Goal: Information Seeking & Learning: Check status

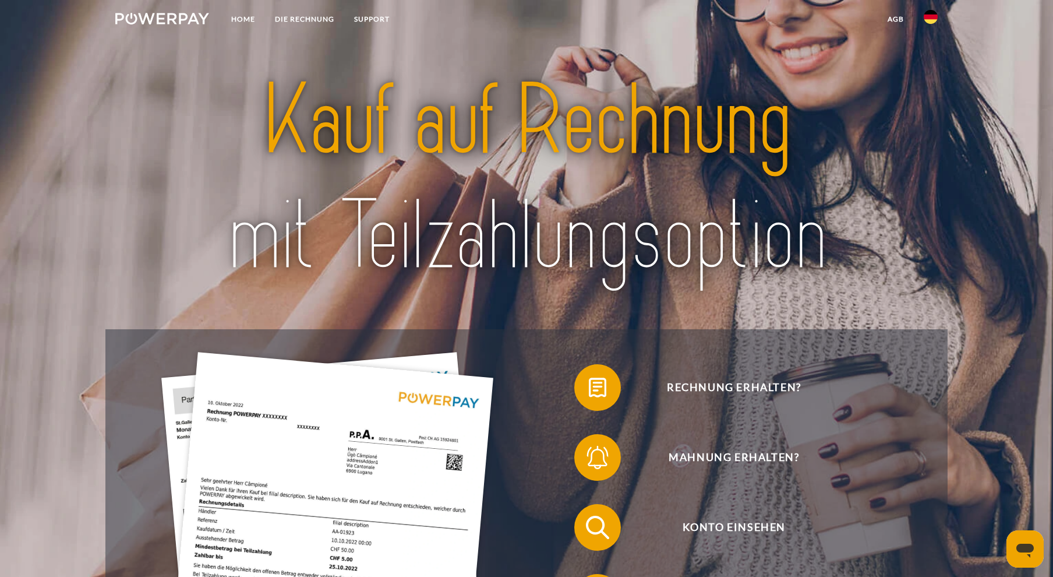
click at [928, 14] on img at bounding box center [931, 17] width 14 height 14
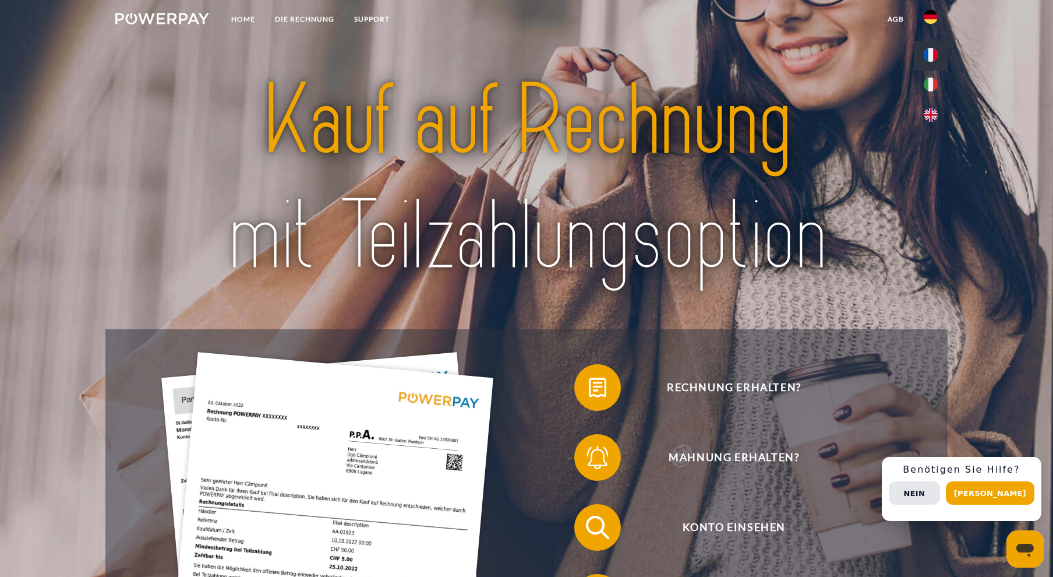
click at [930, 54] on img at bounding box center [931, 55] width 14 height 14
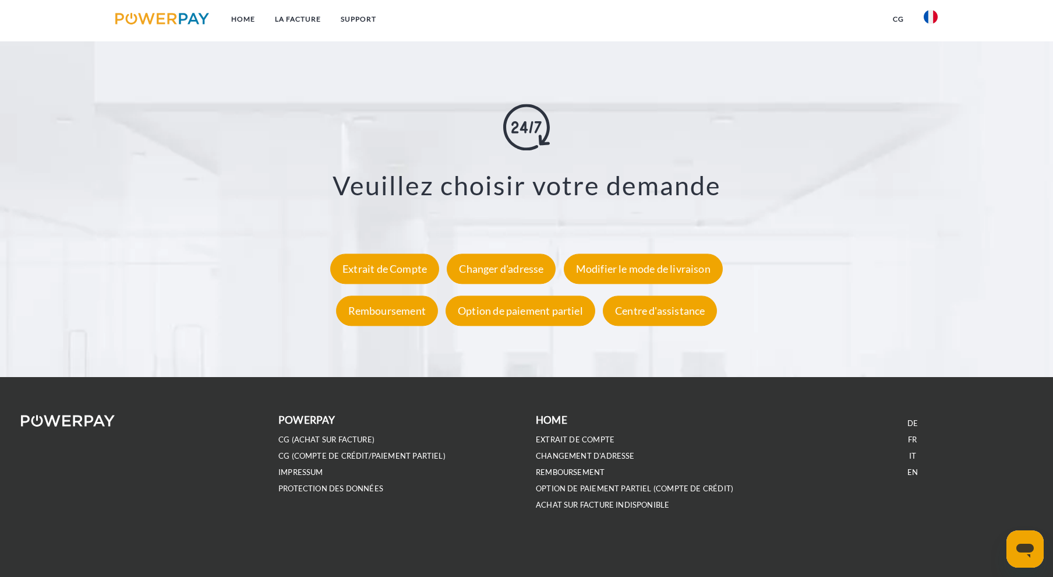
scroll to position [990, 0]
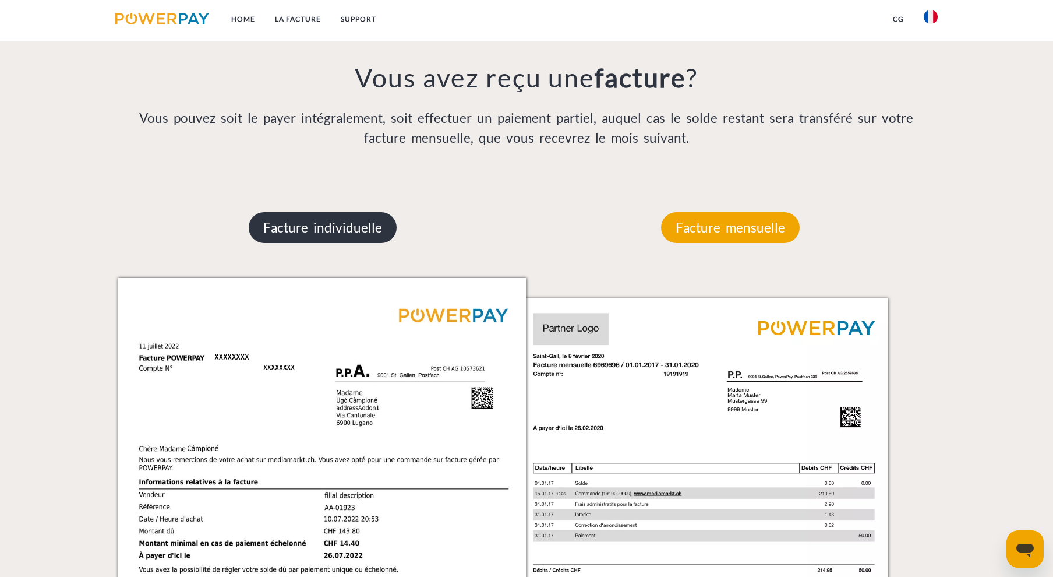
click at [338, 222] on p "Facture individuelle" at bounding box center [323, 227] width 148 height 31
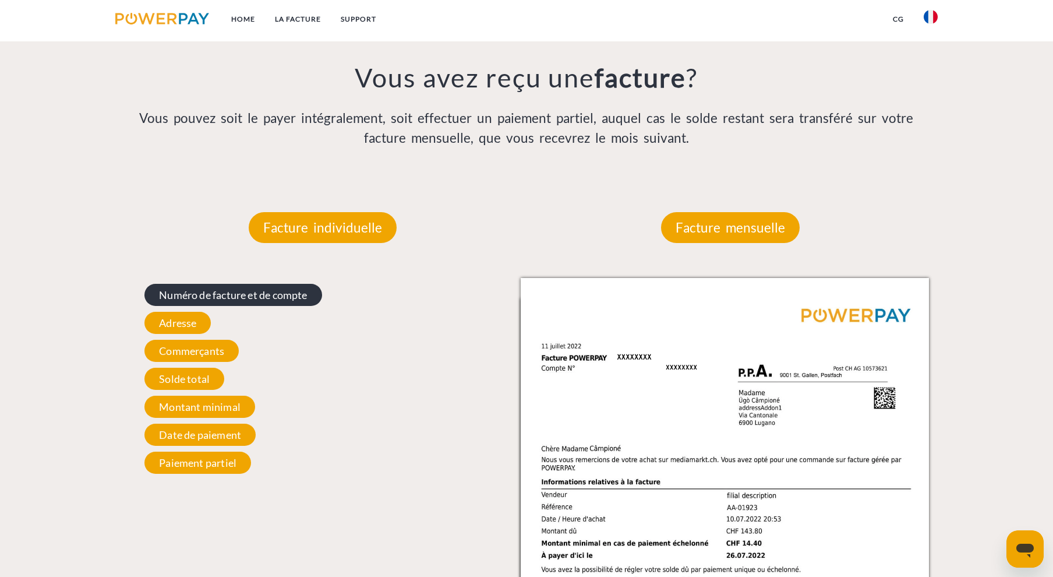
click at [215, 294] on span "Numéro de facture et de compte" at bounding box center [232, 295] width 177 height 22
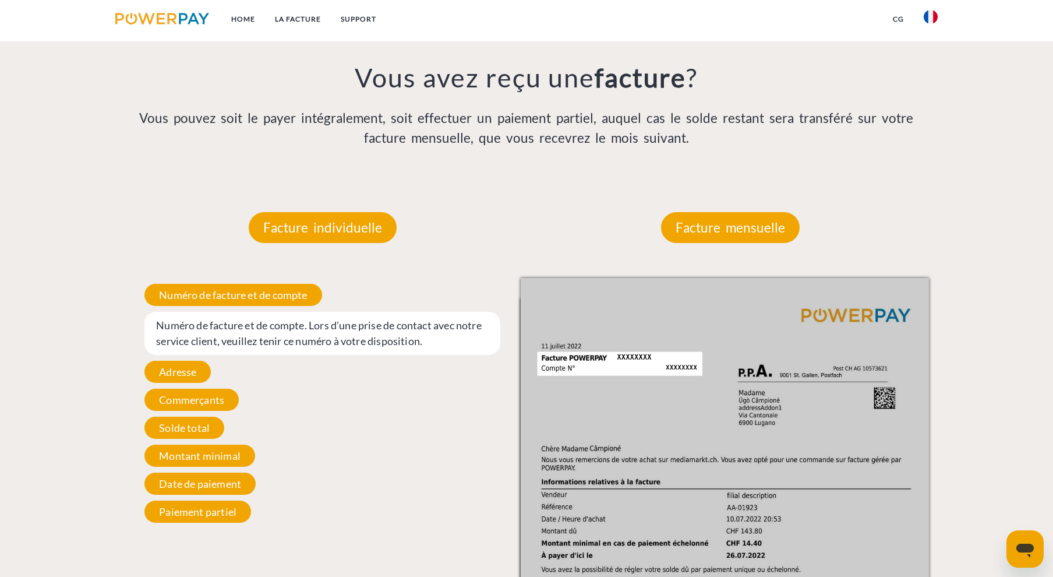
click at [282, 328] on span "Numéro de facture et de compte. Lors d’une prise de contact avec notre service …" at bounding box center [322, 333] width 356 height 43
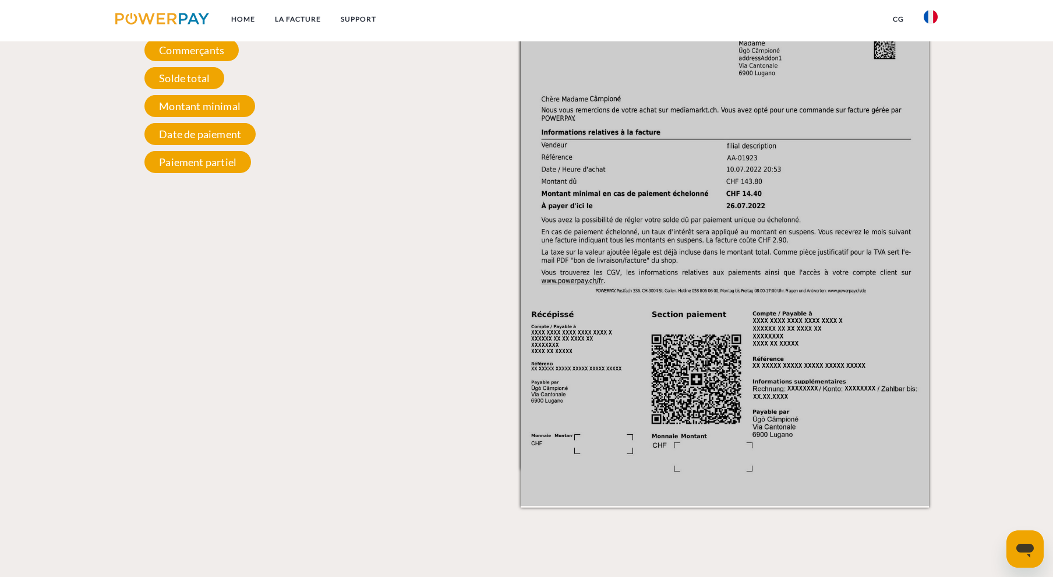
scroll to position [1165, 0]
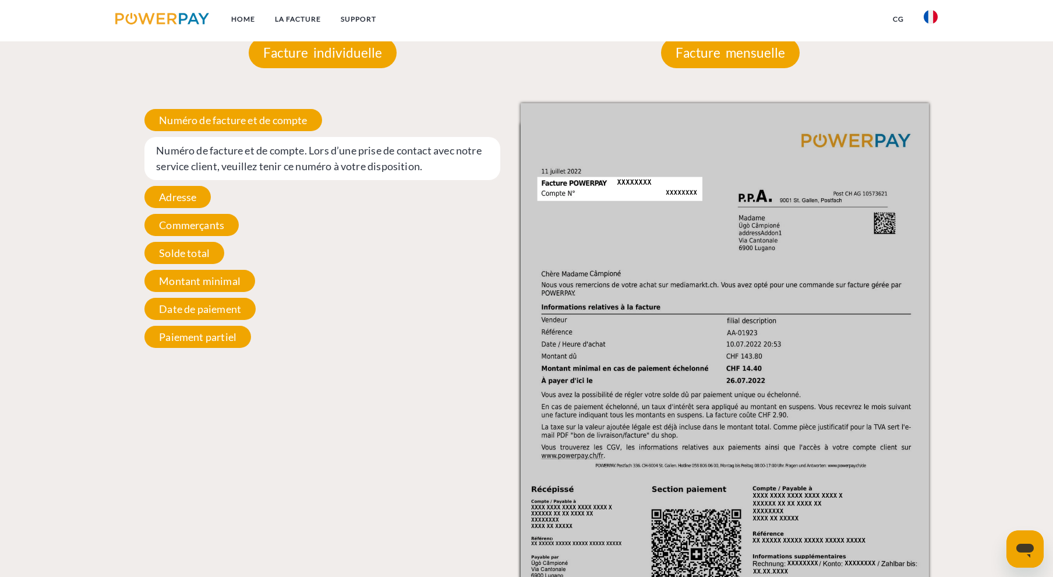
click at [164, 153] on span "Numéro de facture et de compte. Lors d’une prise de contact avec notre service …" at bounding box center [322, 158] width 356 height 43
click at [570, 183] on img at bounding box center [725, 391] width 408 height 577
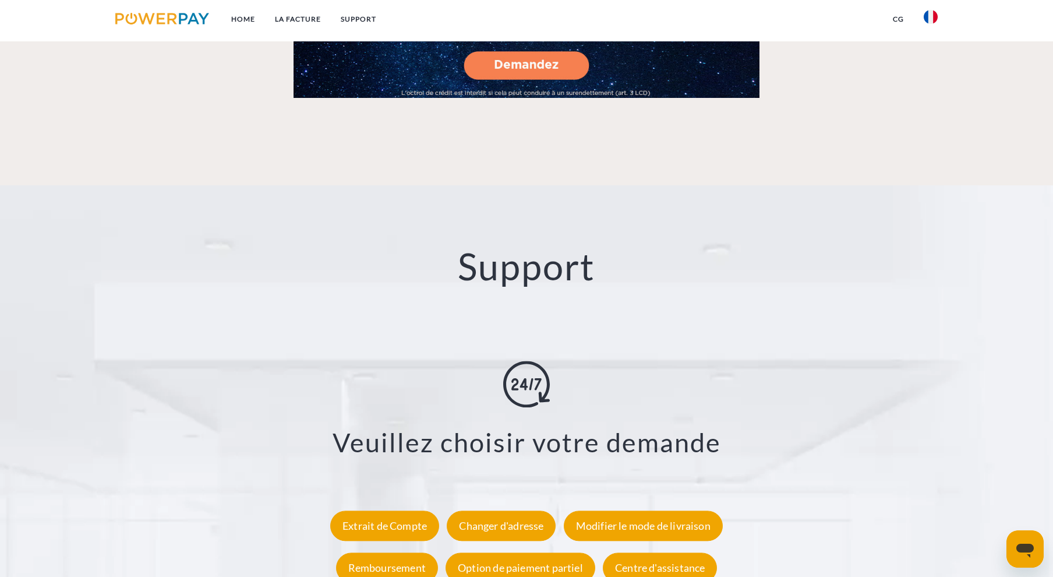
scroll to position [2097, 0]
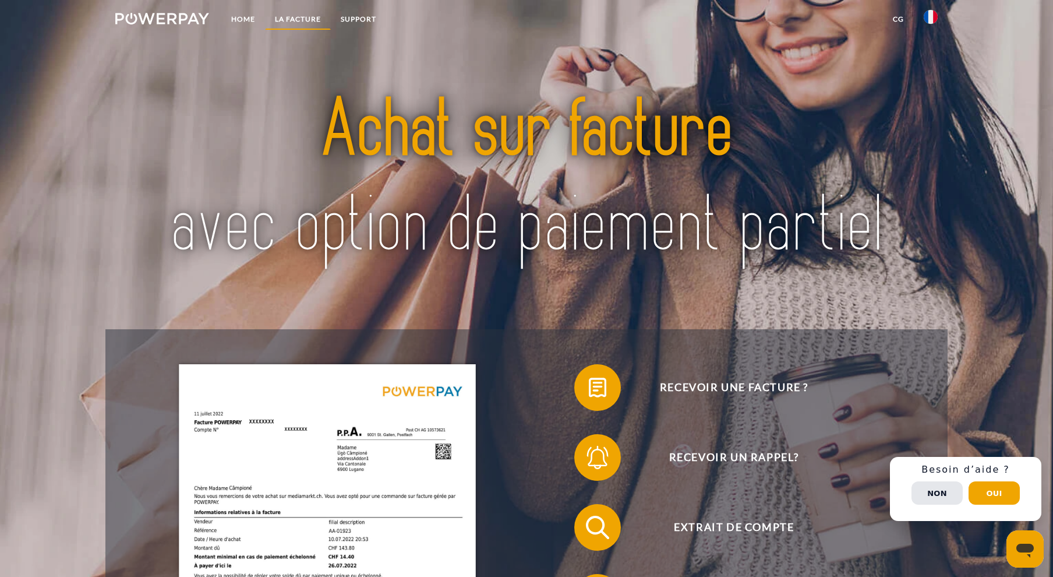
click at [293, 16] on link "LA FACTURE" at bounding box center [298, 19] width 66 height 21
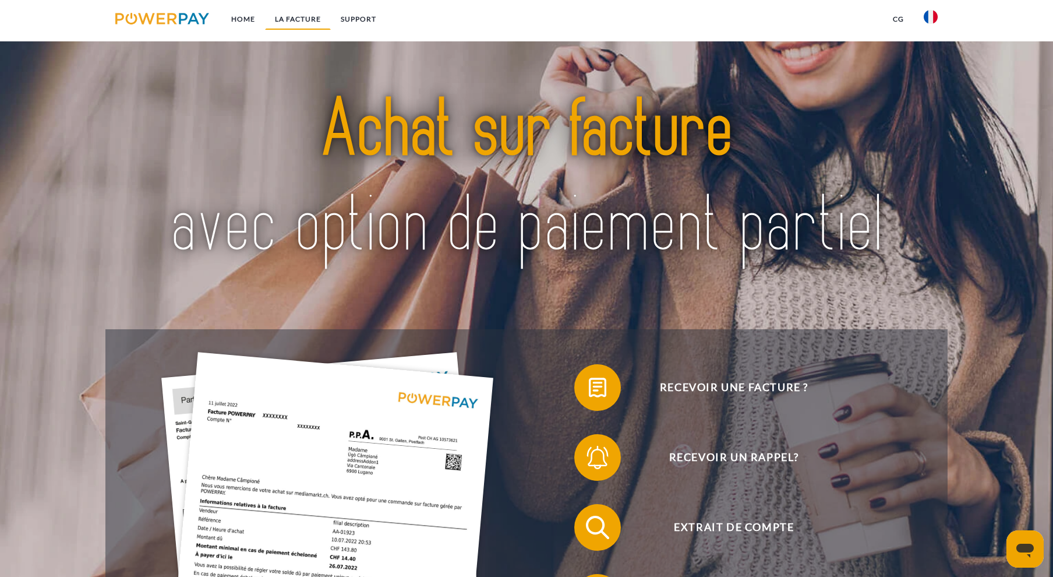
scroll to position [884, 0]
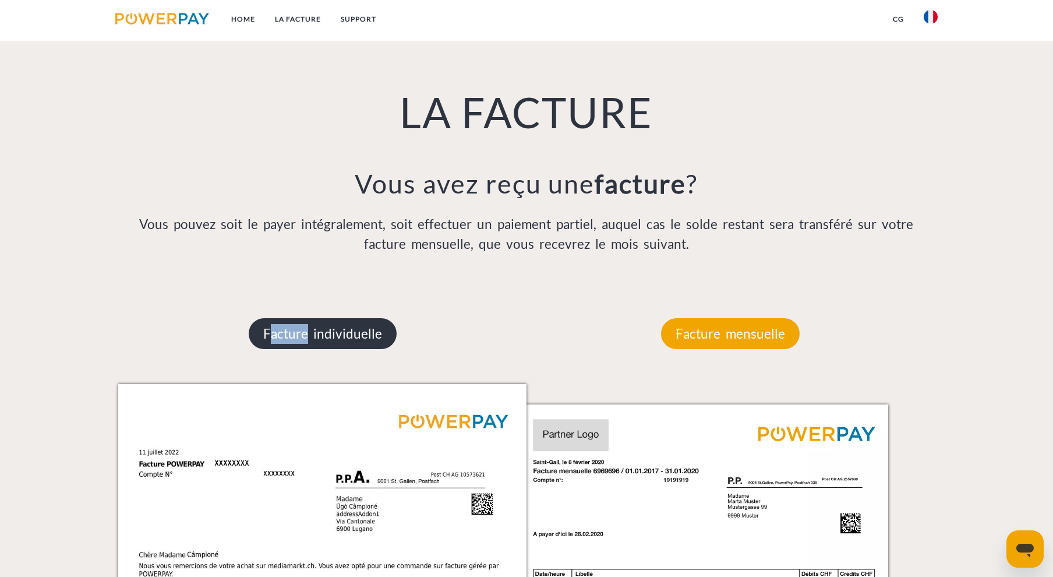
click at [271, 337] on p "Facture individuelle" at bounding box center [323, 333] width 148 height 31
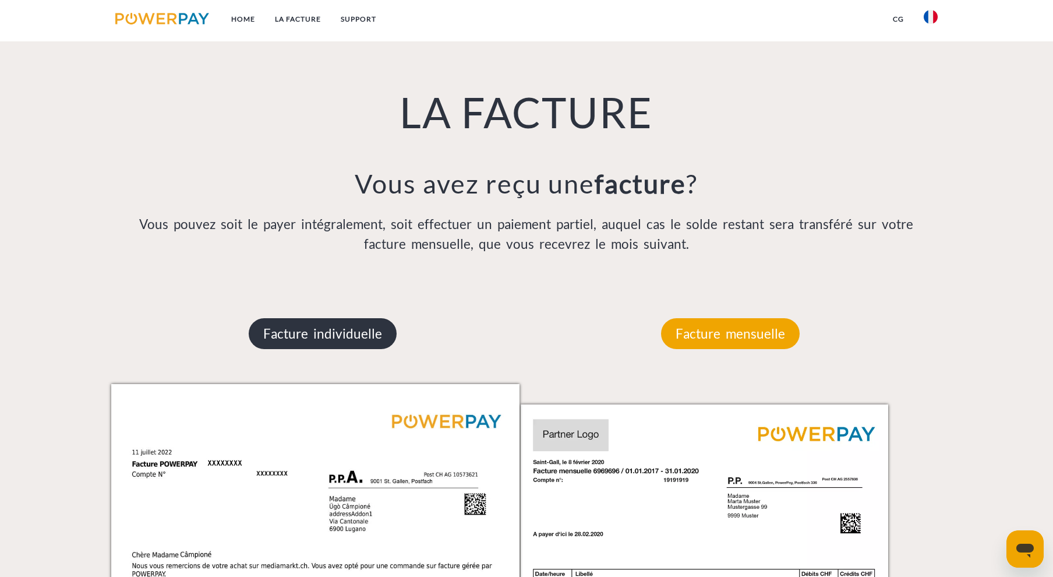
click at [309, 335] on p "Facture individuelle" at bounding box center [323, 333] width 148 height 31
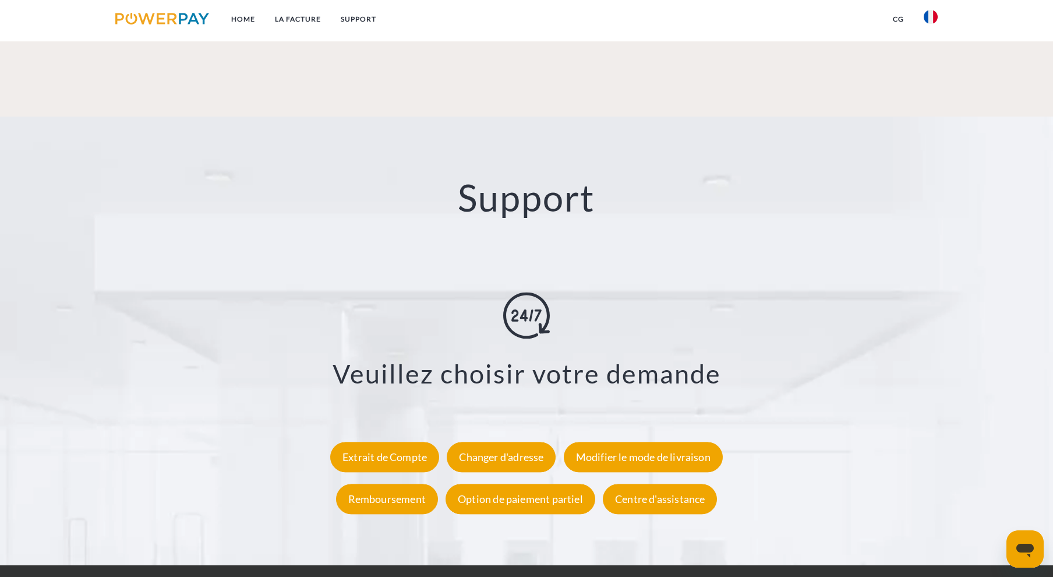
scroll to position [2239, 0]
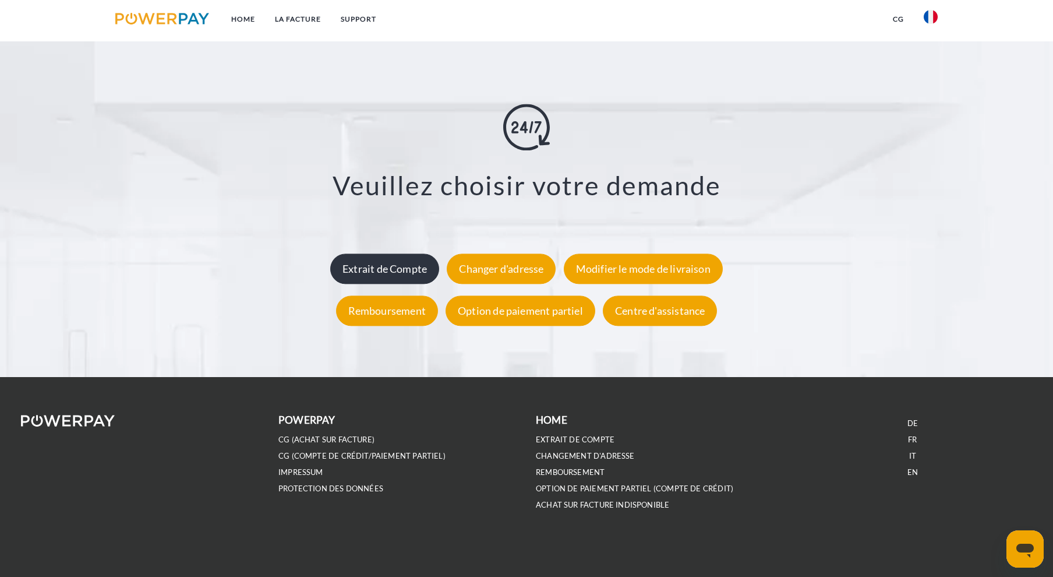
click at [371, 267] on div "Extrait de Compte" at bounding box center [384, 268] width 109 height 30
click at [397, 274] on div "Extrait de Compte" at bounding box center [384, 268] width 109 height 30
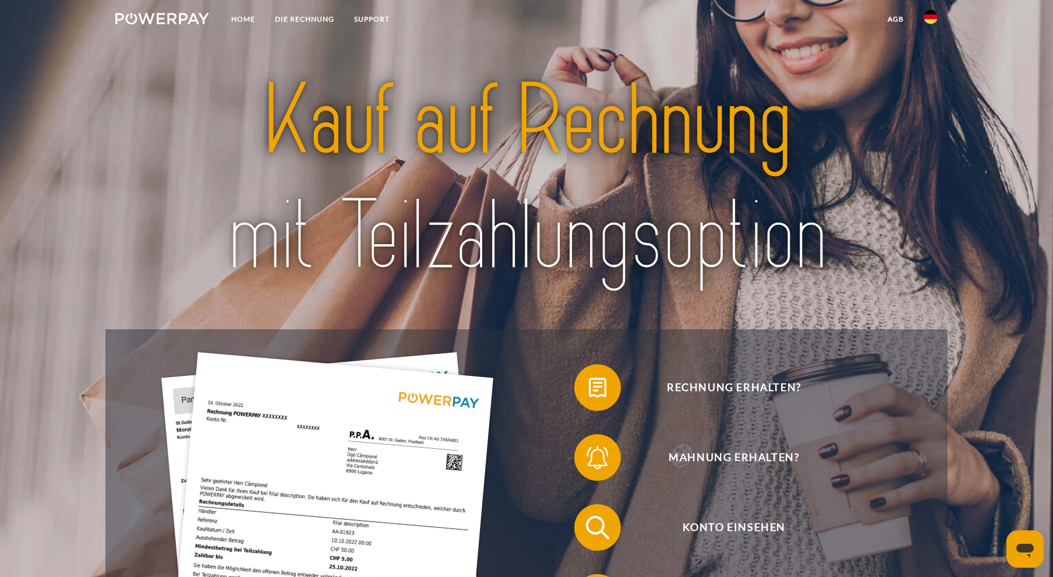
click at [931, 17] on img at bounding box center [931, 17] width 14 height 14
click at [935, 111] on img at bounding box center [931, 115] width 14 height 14
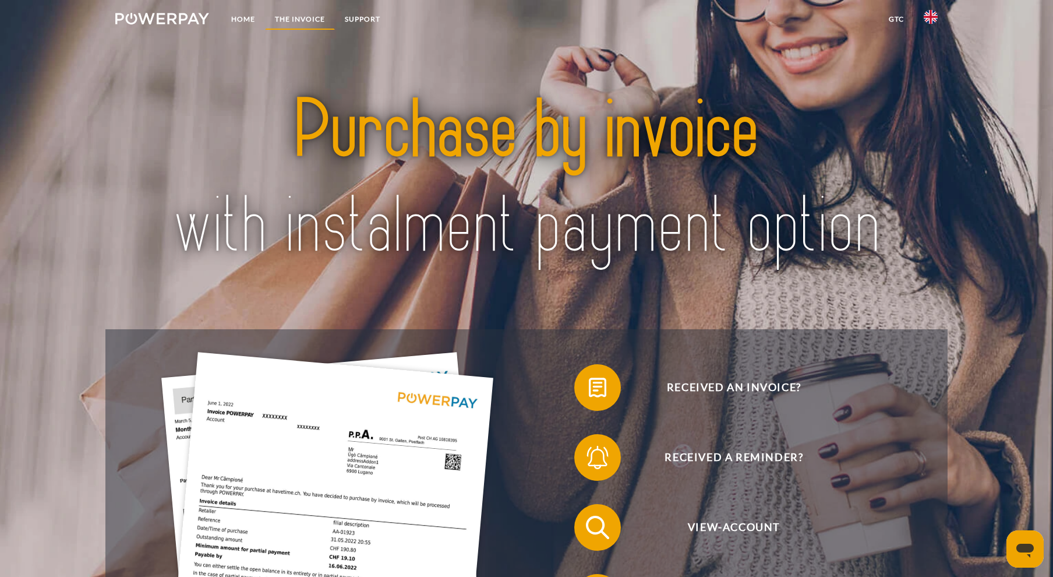
click at [301, 17] on link "THE INVOICE" at bounding box center [300, 19] width 70 height 21
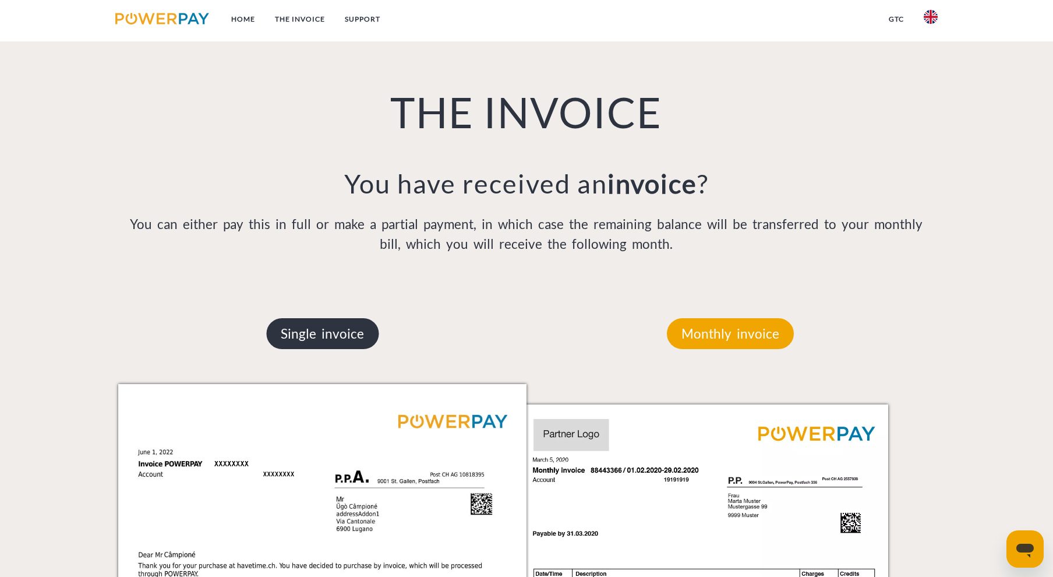
click at [330, 331] on p "Single invoice" at bounding box center [322, 333] width 112 height 31
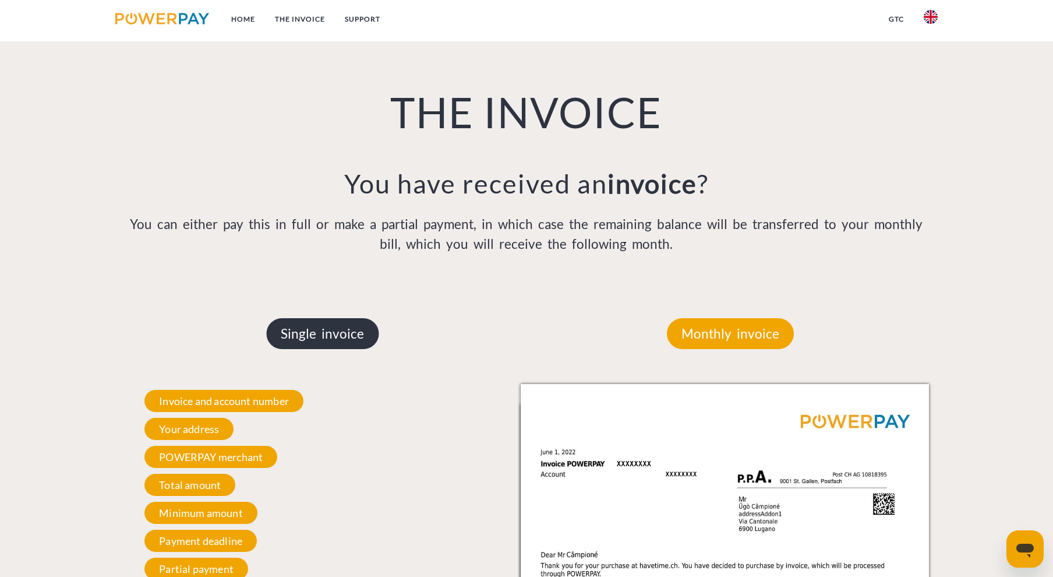
scroll to position [1117, 0]
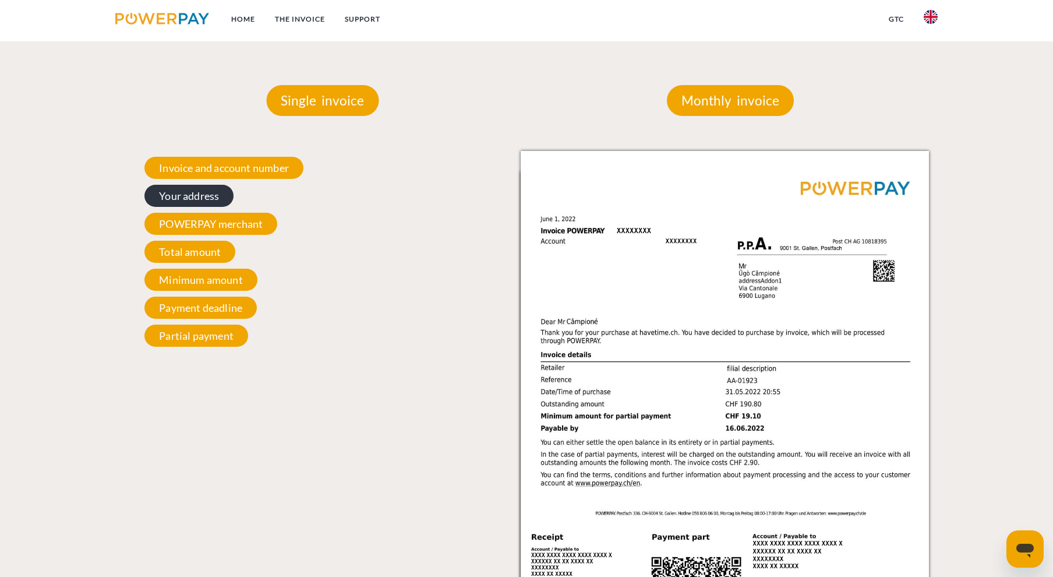
click at [182, 202] on span "Your address" at bounding box center [188, 196] width 89 height 22
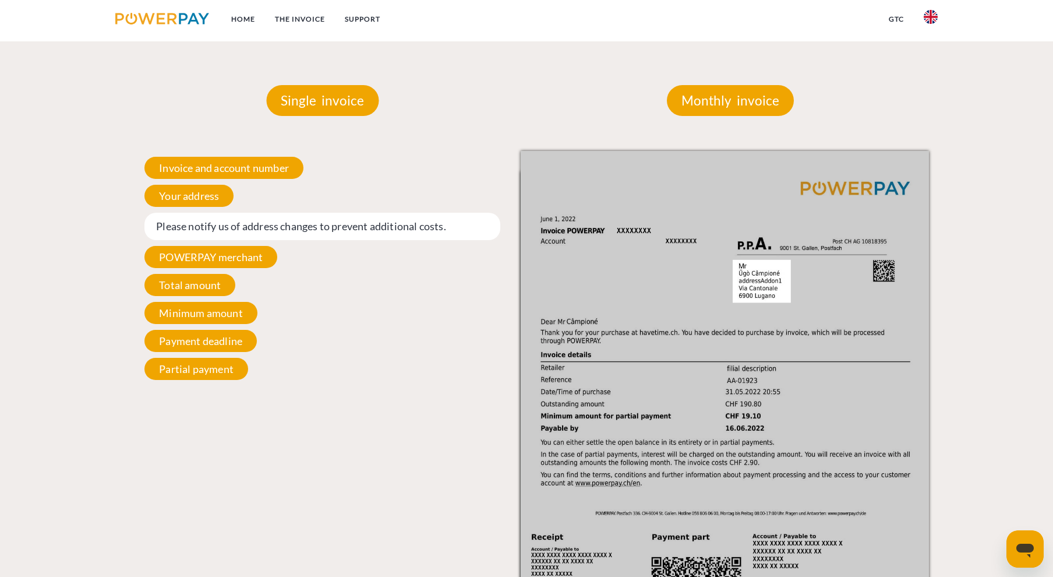
click at [313, 225] on span "Please notify us of address changes to prevent additional costs." at bounding box center [322, 226] width 356 height 27
click at [212, 260] on span "POWERPAY merchant" at bounding box center [210, 257] width 133 height 22
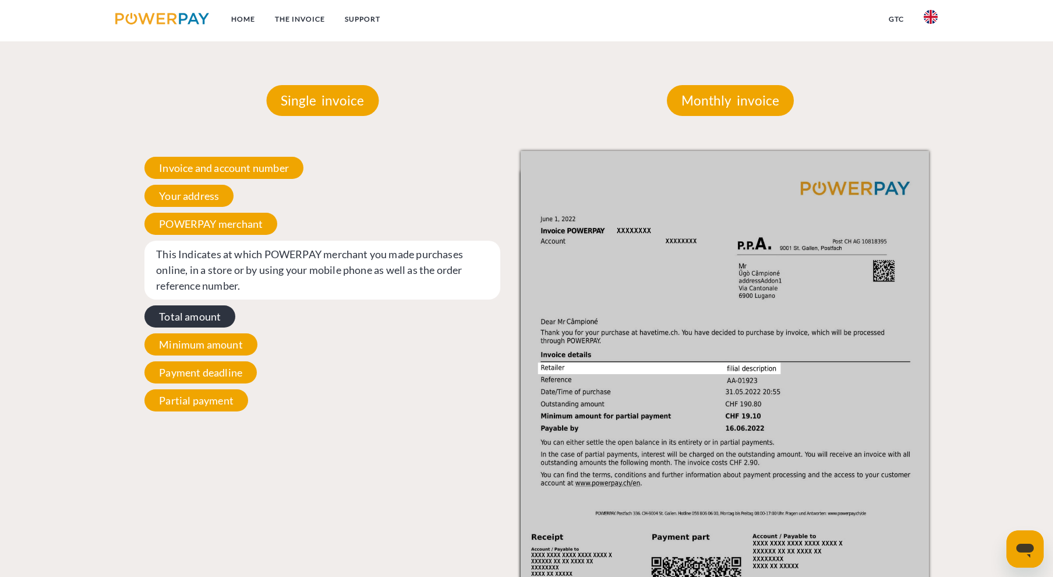
click at [201, 325] on span "Total amount" at bounding box center [189, 316] width 91 height 22
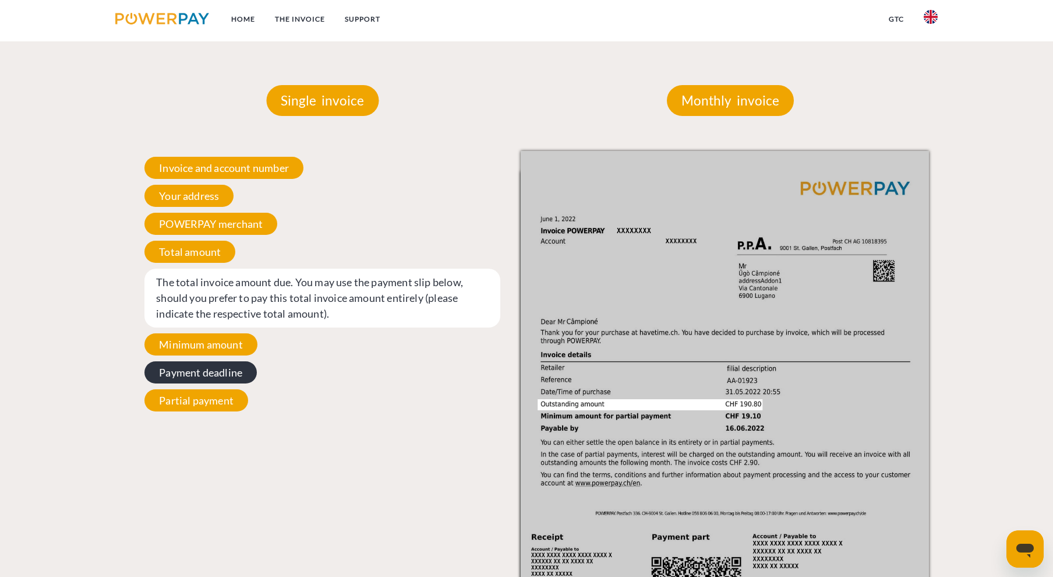
click at [203, 348] on span "Minimum amount" at bounding box center [200, 344] width 113 height 22
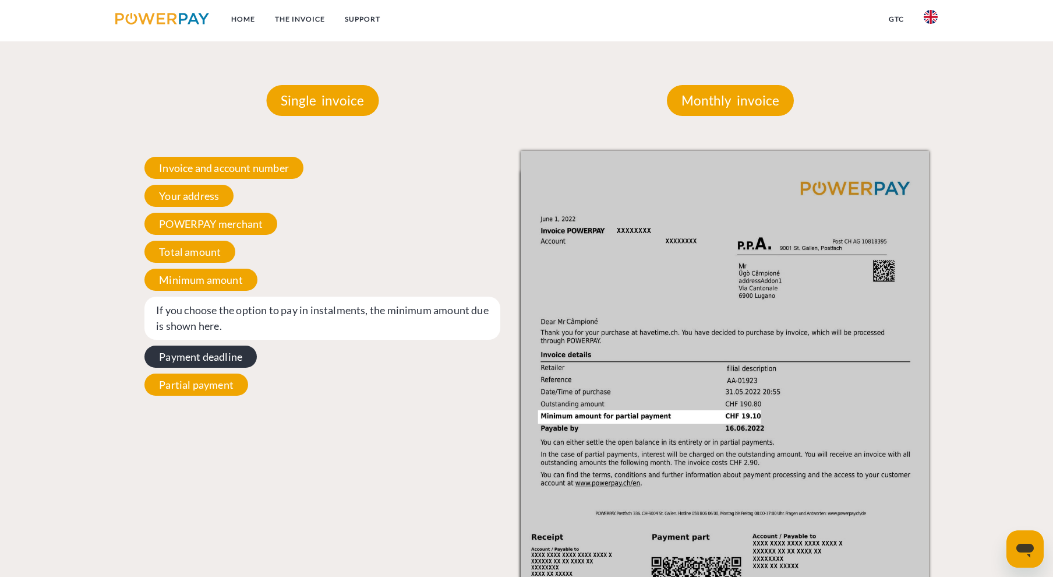
click at [185, 367] on span "Payment deadline" at bounding box center [200, 356] width 112 height 22
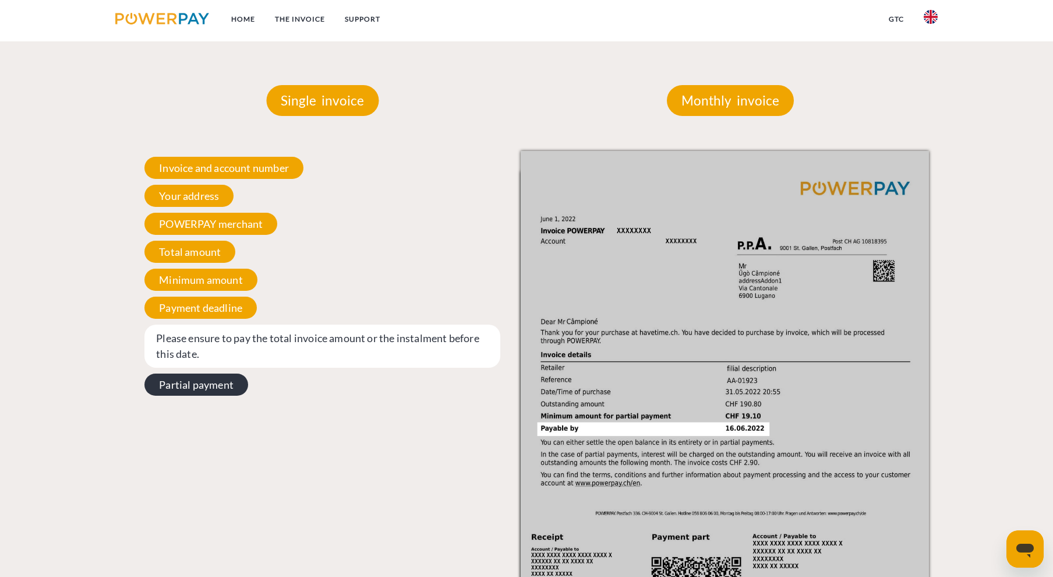
click at [186, 386] on span "Partial payment" at bounding box center [196, 384] width 104 height 22
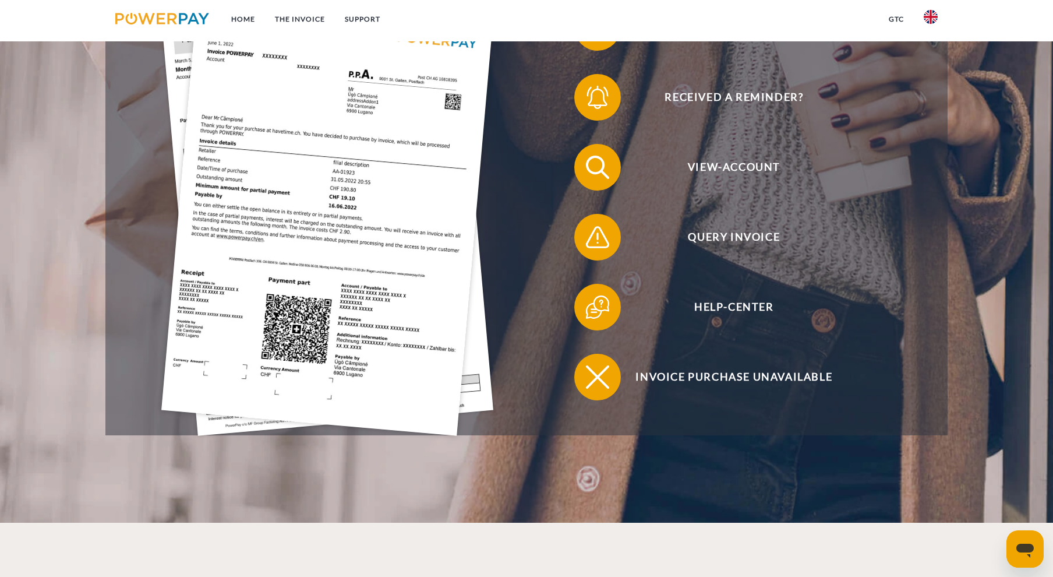
scroll to position [302, 0]
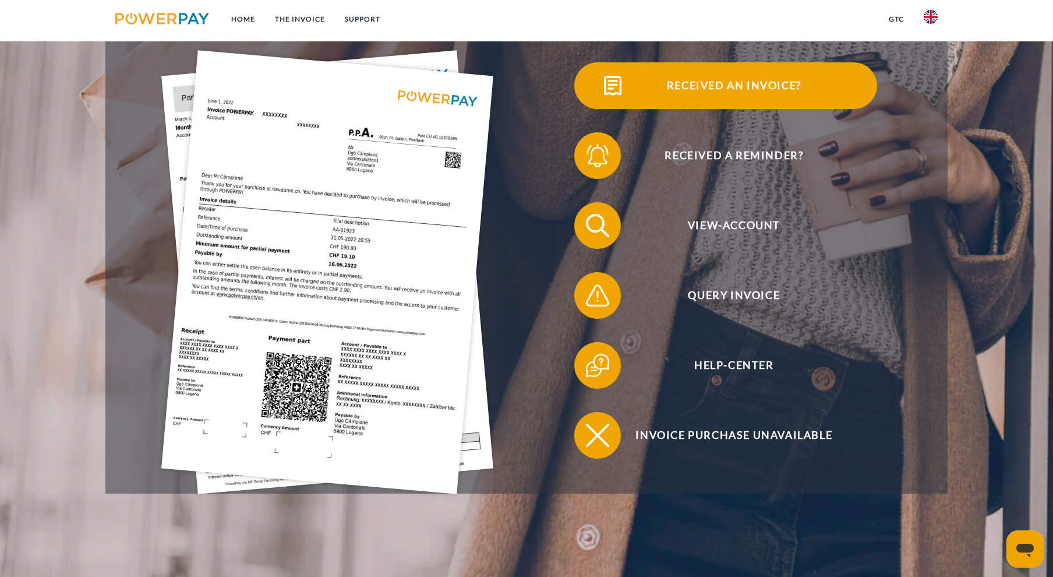
click at [608, 89] on img at bounding box center [612, 85] width 29 height 29
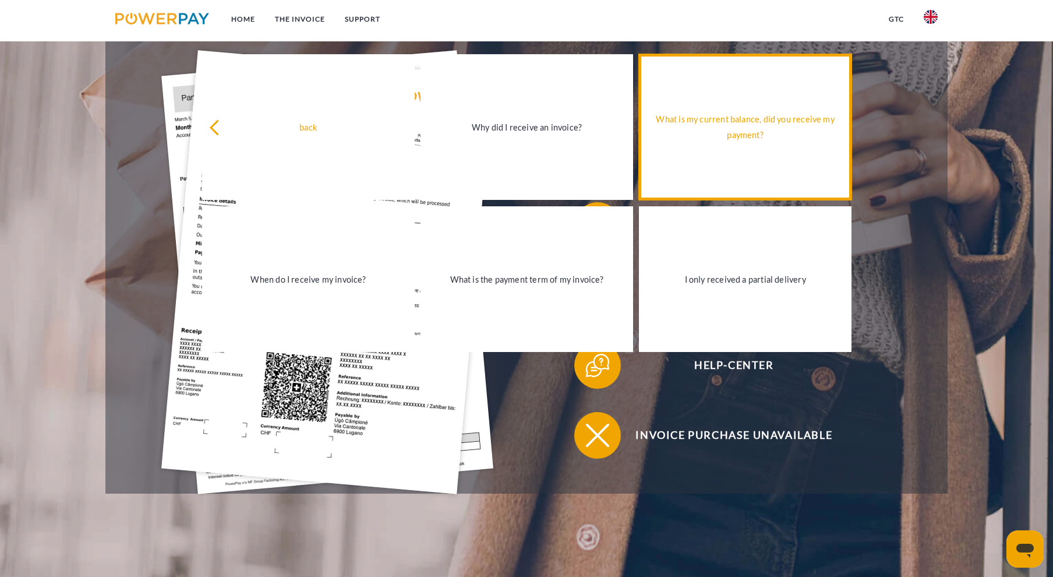
click at [751, 115] on div "What is my current balance, did you receive my payment?" at bounding box center [745, 126] width 199 height 31
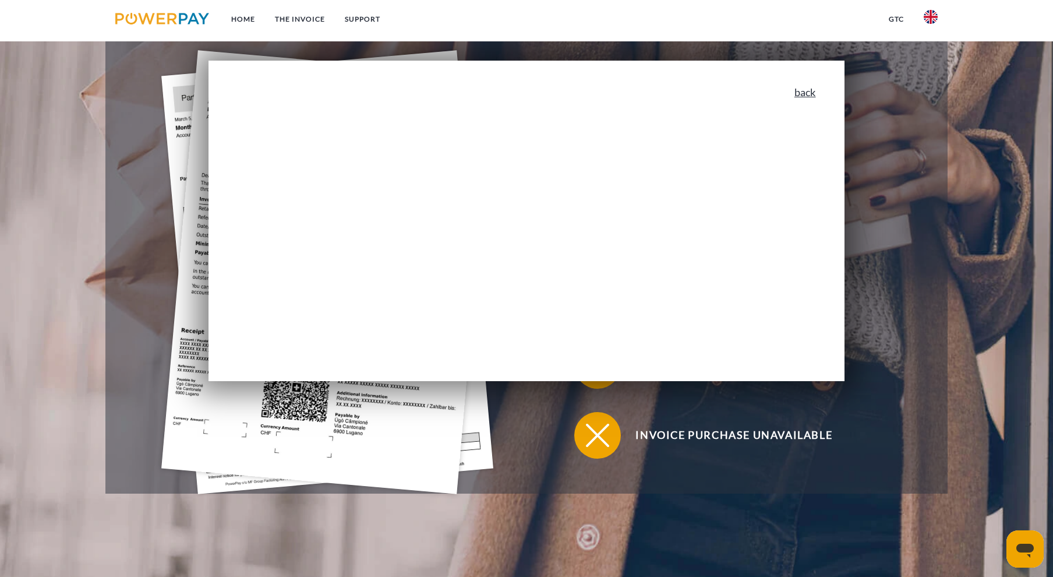
click at [808, 93] on link "back" at bounding box center [805, 92] width 22 height 10
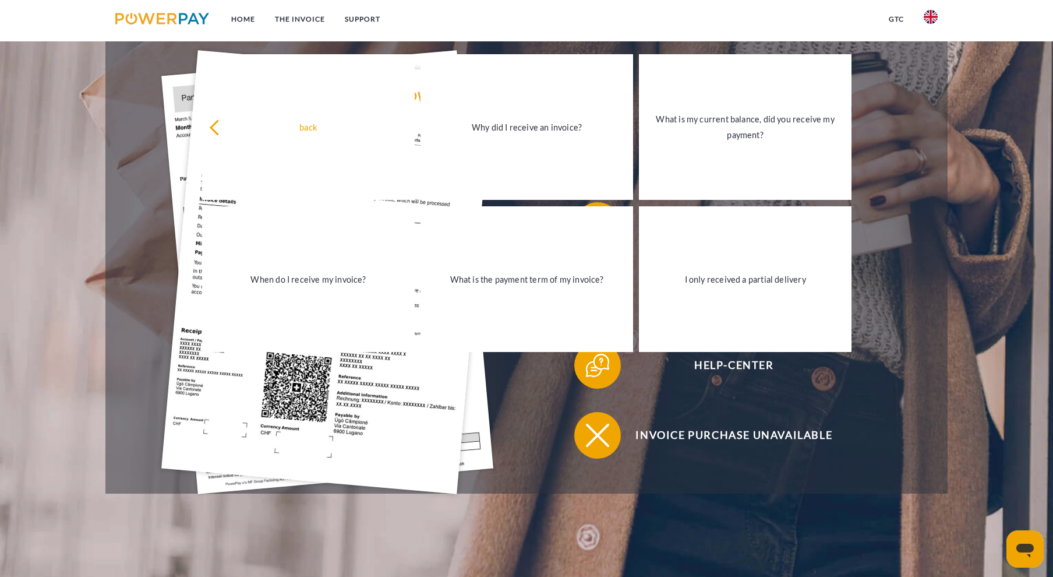
drag, startPoint x: 830, startPoint y: 532, endPoint x: 828, endPoint y: 525, distance: 7.8
click at [830, 532] on header "Home THE INVOICE Support" at bounding box center [526, 139] width 1053 height 882
click at [936, 223] on div "Received an invoice? Received a reminder? View-Account Query Invoice" at bounding box center [526, 260] width 842 height 466
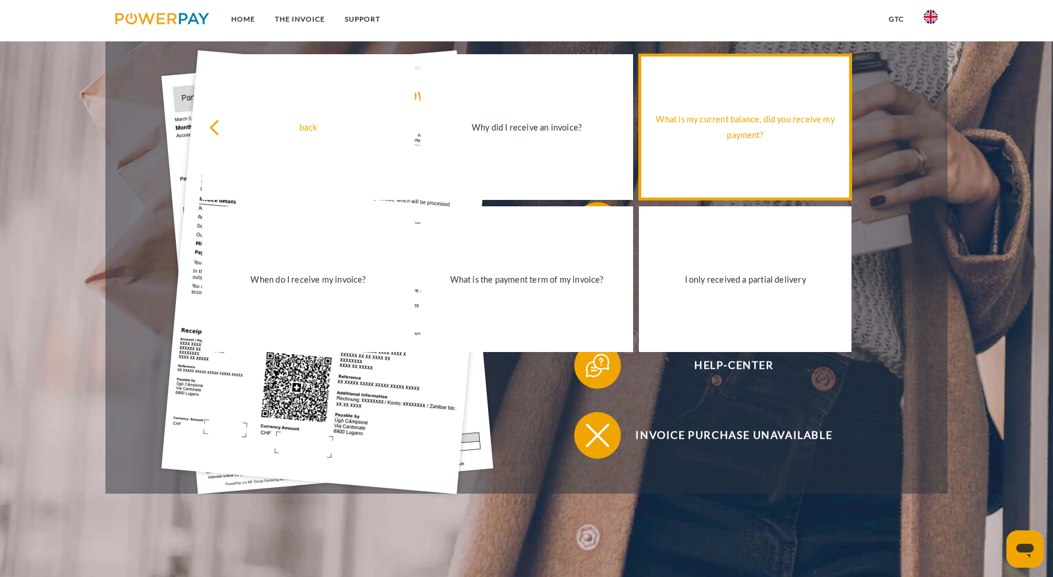
drag, startPoint x: 981, startPoint y: 84, endPoint x: 800, endPoint y: 69, distance: 181.2
click at [977, 83] on header "Home THE INVOICE Support" at bounding box center [526, 139] width 1053 height 882
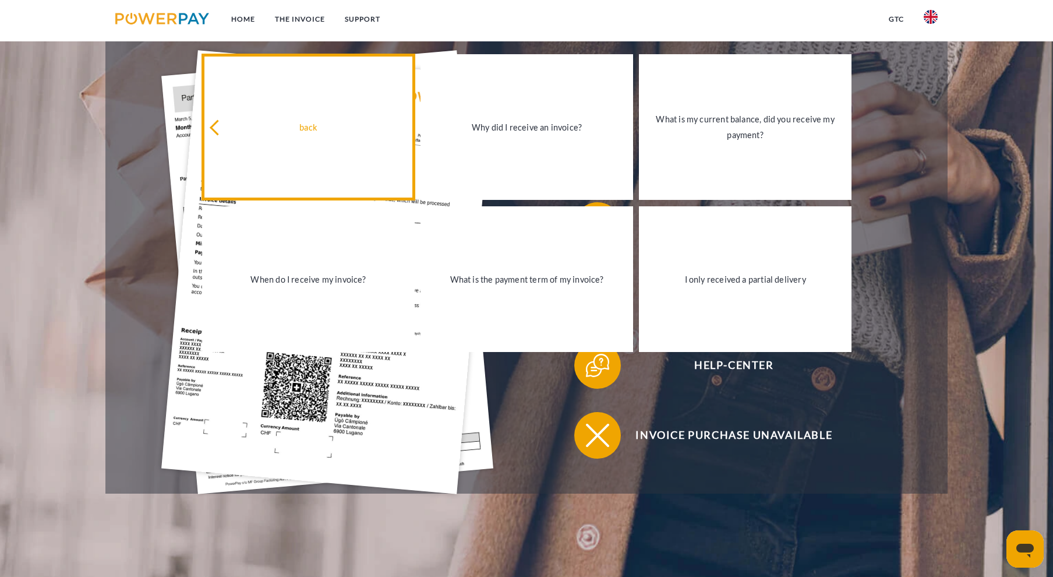
click at [219, 129] on icon at bounding box center [218, 127] width 16 height 16
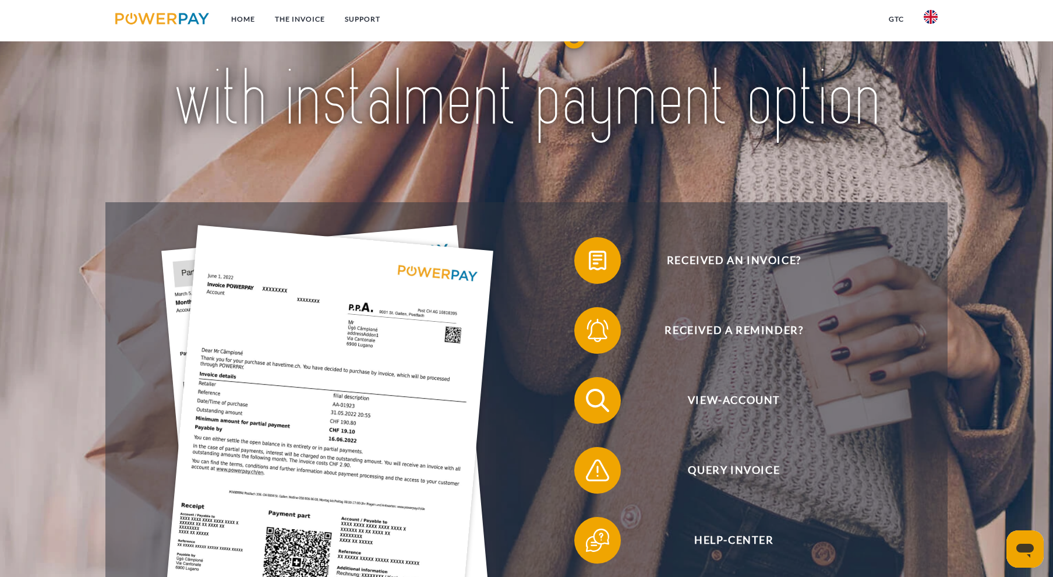
scroll to position [360, 0]
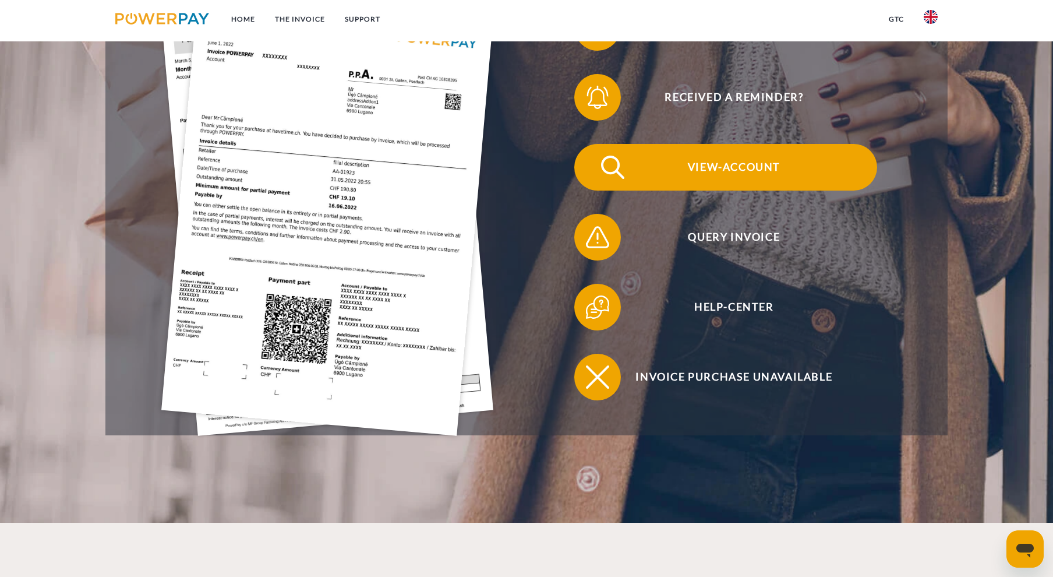
click at [730, 151] on span "View-Account" at bounding box center [733, 167] width 285 height 47
